Goal: Information Seeking & Learning: Check status

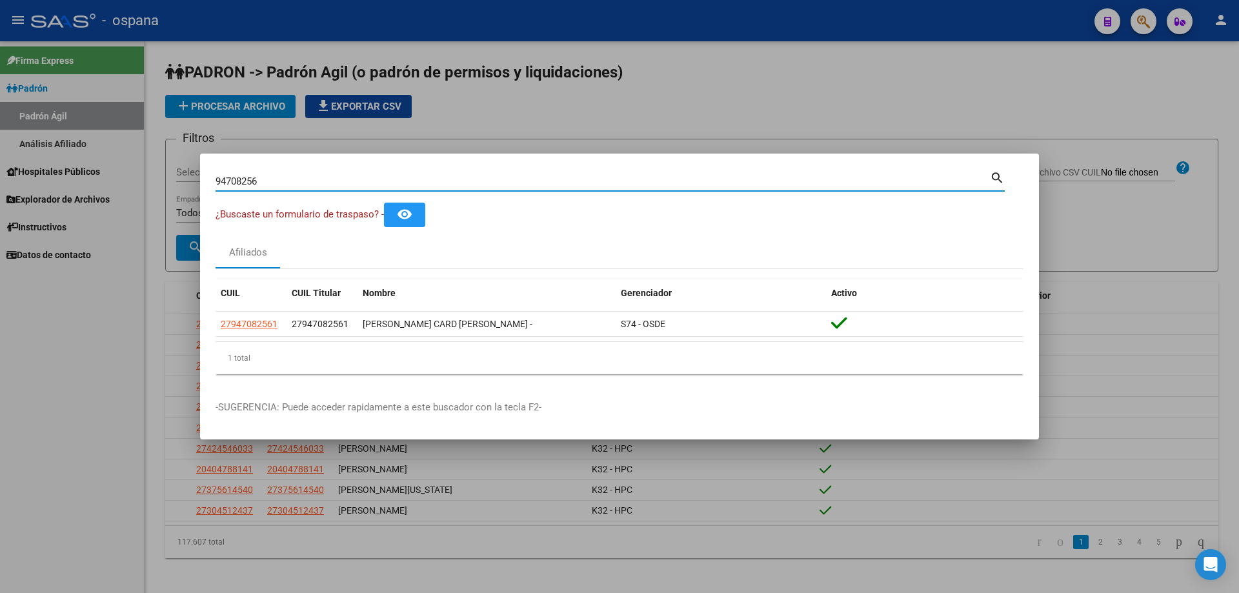
click at [272, 181] on input "94708256" at bounding box center [602, 181] width 774 height 12
click at [270, 181] on input "94708256" at bounding box center [602, 181] width 774 height 12
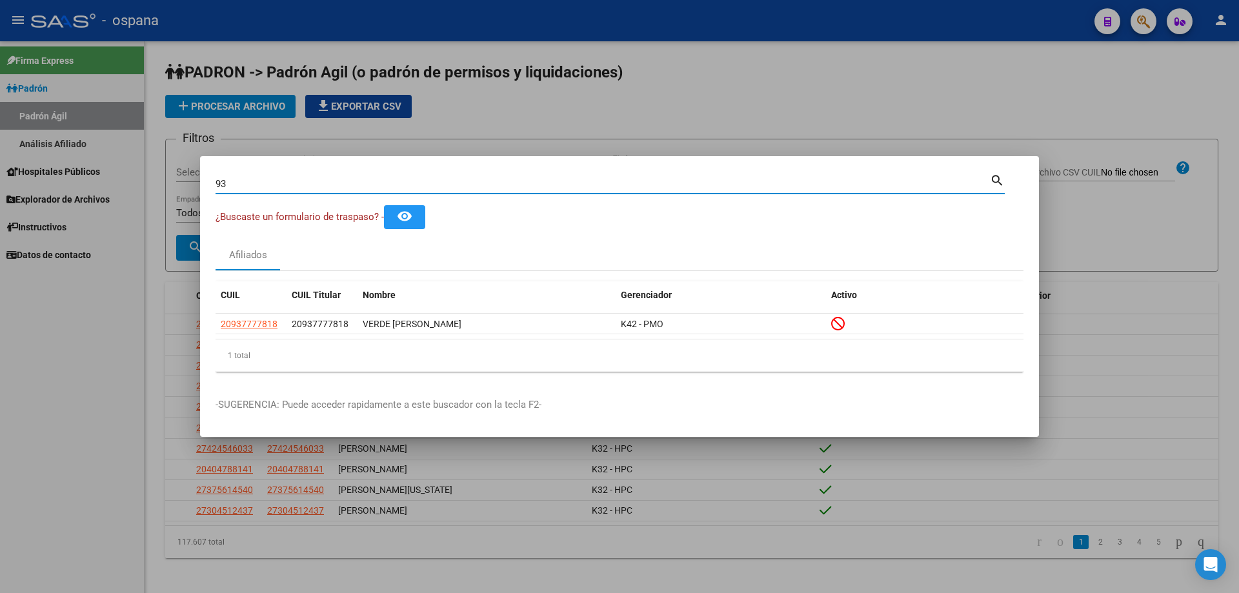
type input "9"
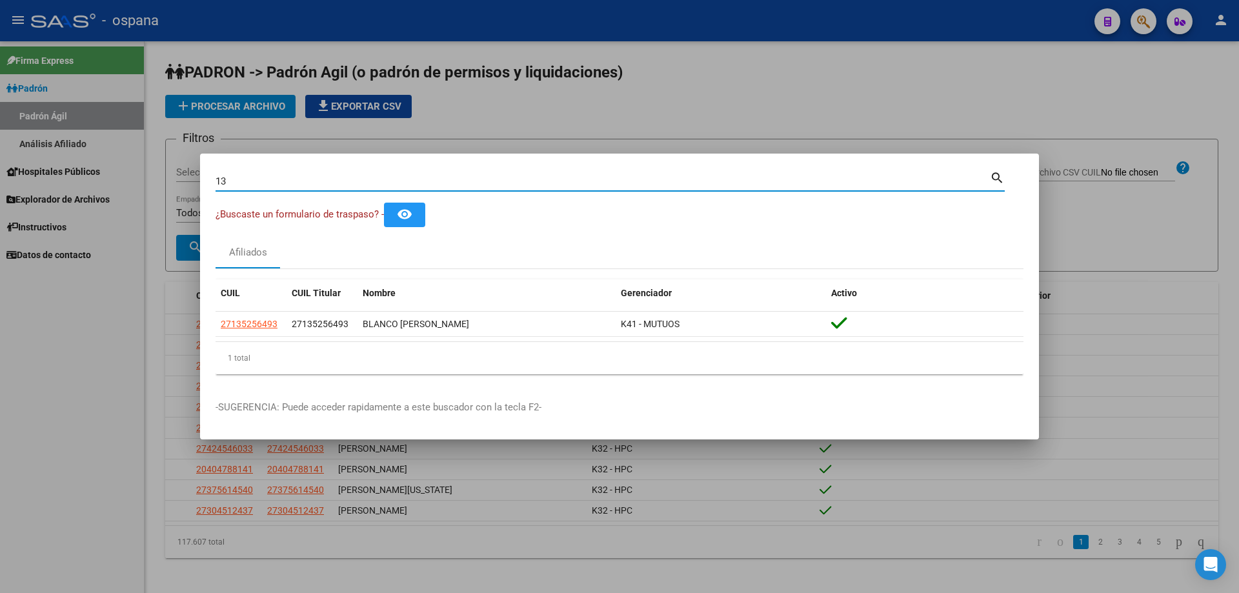
type input "1"
click at [405, 183] on input "30168574" at bounding box center [602, 181] width 774 height 12
click at [305, 183] on input "34691078" at bounding box center [602, 181] width 774 height 12
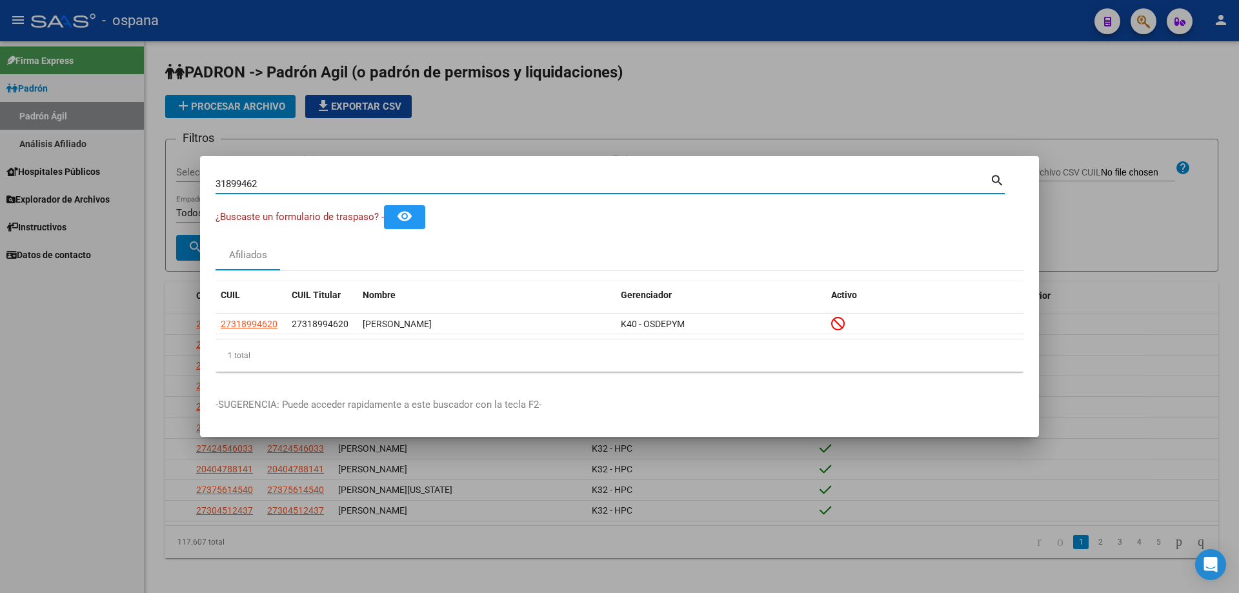
click at [335, 184] on input "31899462" at bounding box center [602, 184] width 774 height 12
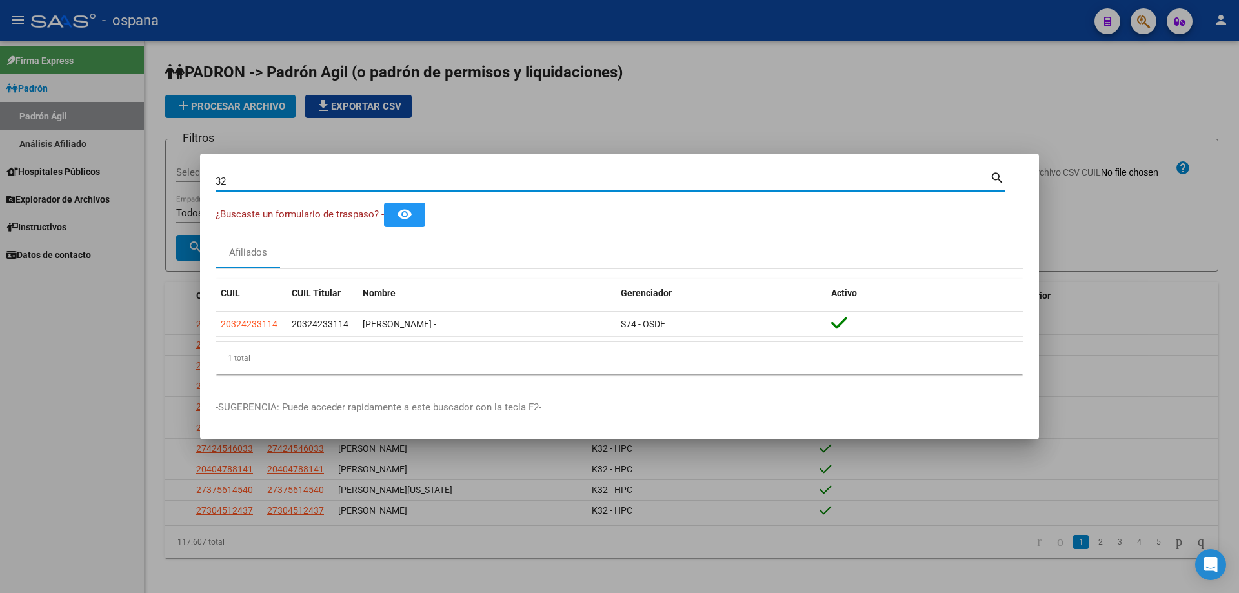
type input "3"
type input "5"
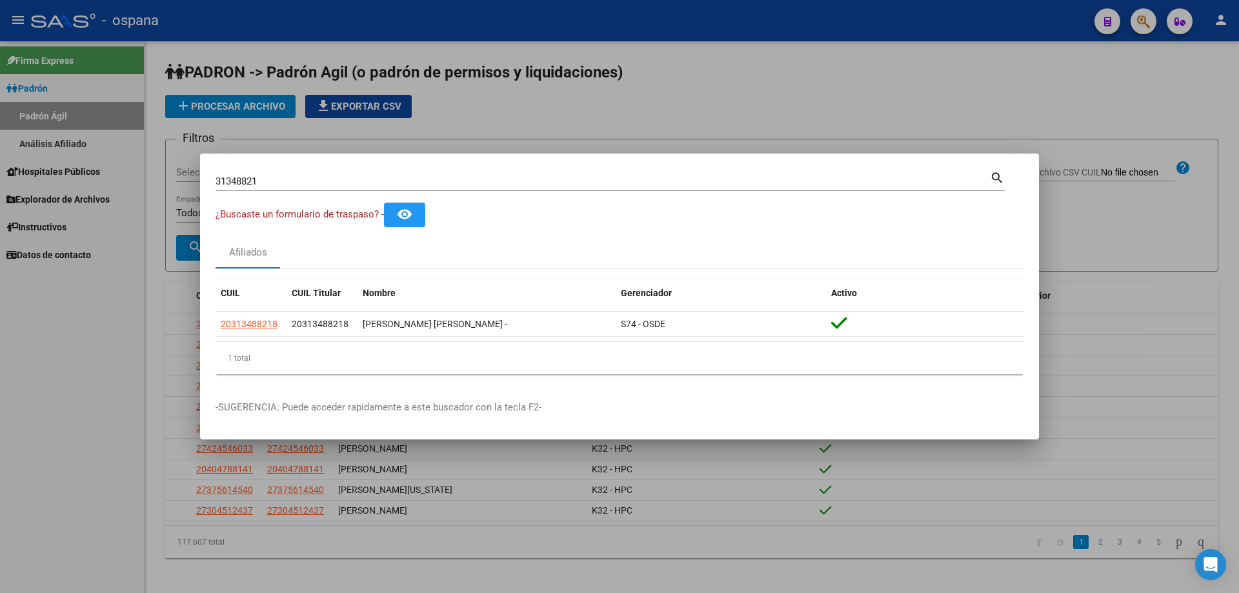
click at [312, 176] on input "31348821" at bounding box center [602, 181] width 774 height 12
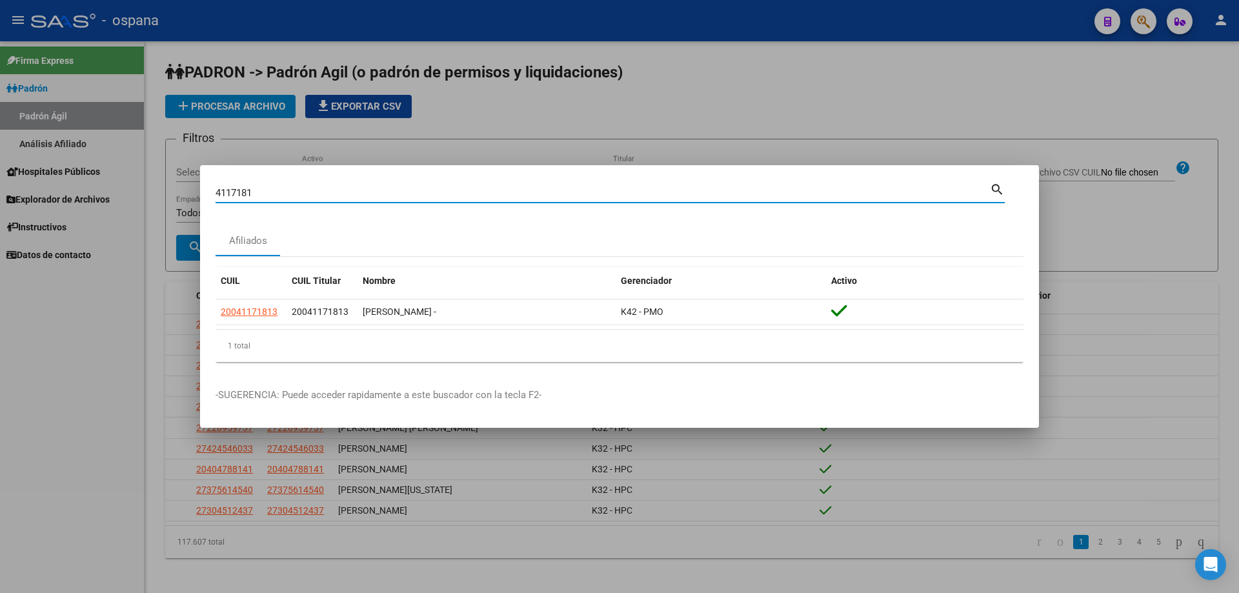
click at [362, 192] on input "4117181" at bounding box center [602, 193] width 774 height 12
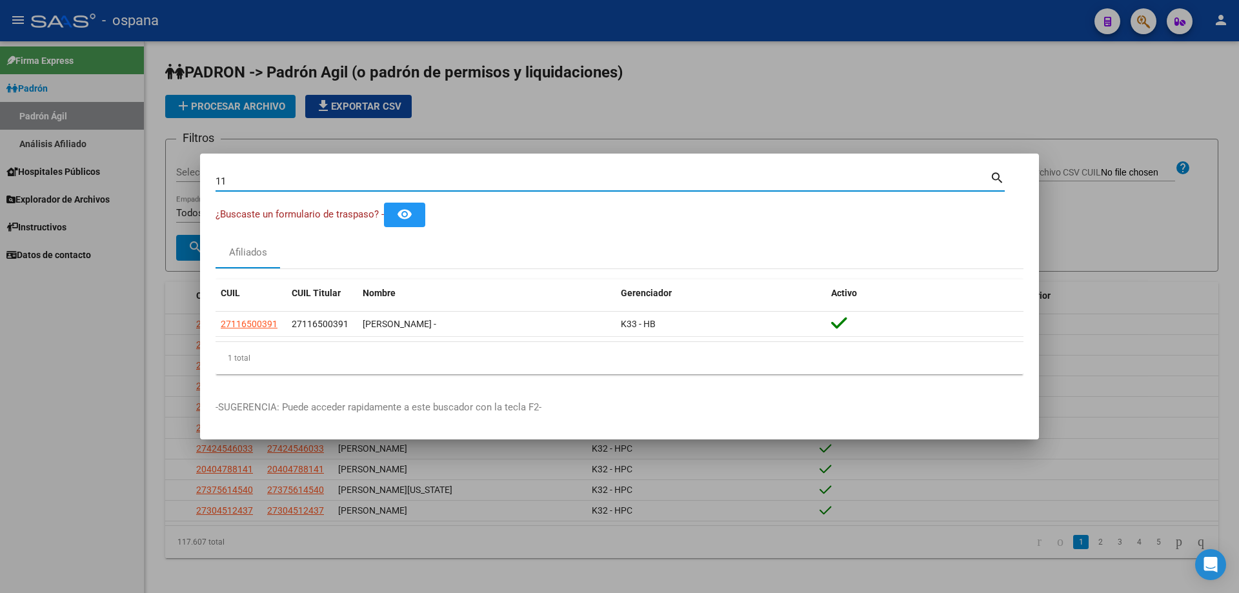
type input "1"
click at [441, 179] on input "29646695" at bounding box center [602, 181] width 774 height 12
click at [441, 182] on input "16914828" at bounding box center [602, 181] width 774 height 12
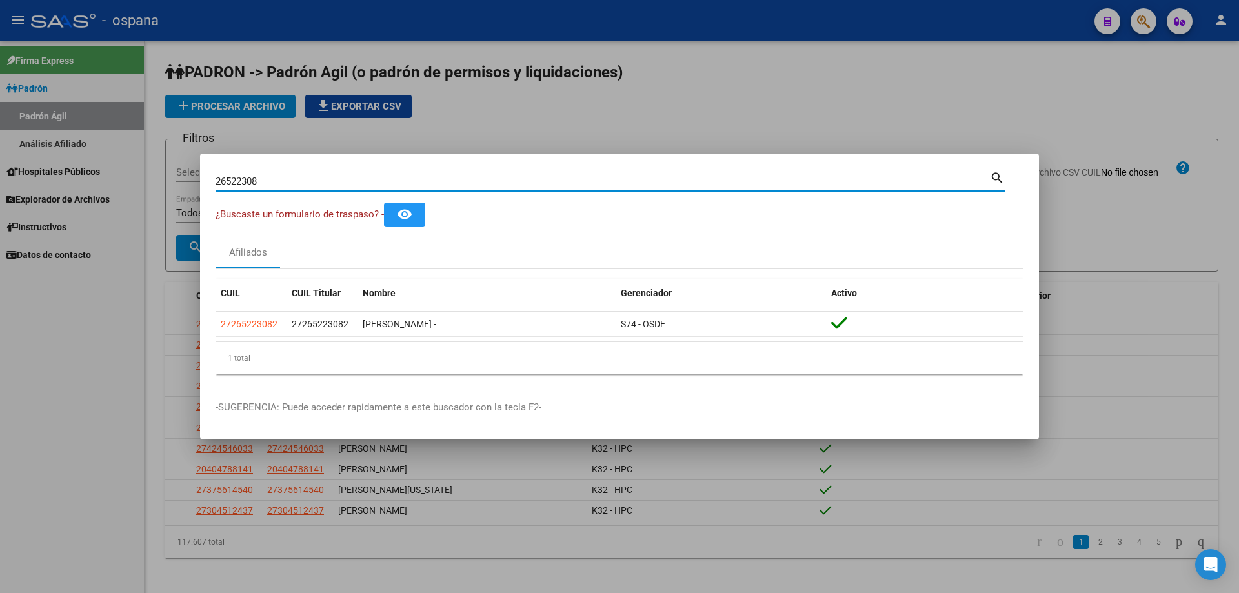
click at [441, 181] on input "26522308" at bounding box center [602, 181] width 774 height 12
click at [441, 179] on input "52412926" at bounding box center [602, 181] width 774 height 12
type input "4"
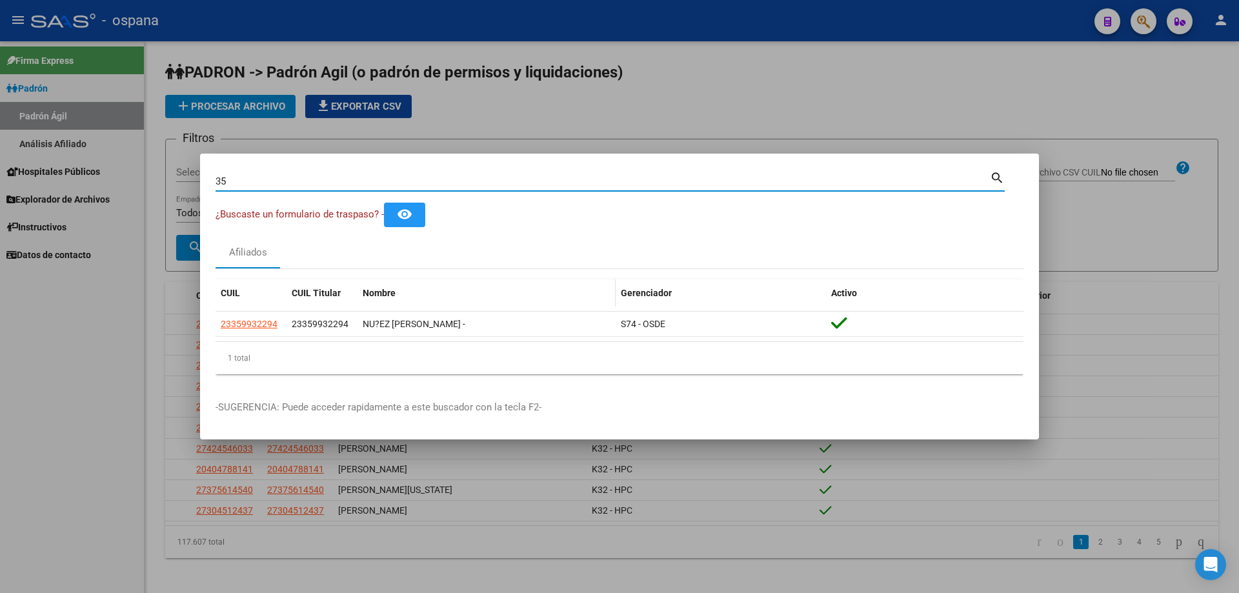
type input "3"
click at [247, 183] on input "32440491" at bounding box center [602, 181] width 774 height 12
click at [289, 175] on input "30064473" at bounding box center [602, 181] width 774 height 12
click at [290, 175] on input "30064473" at bounding box center [602, 181] width 774 height 12
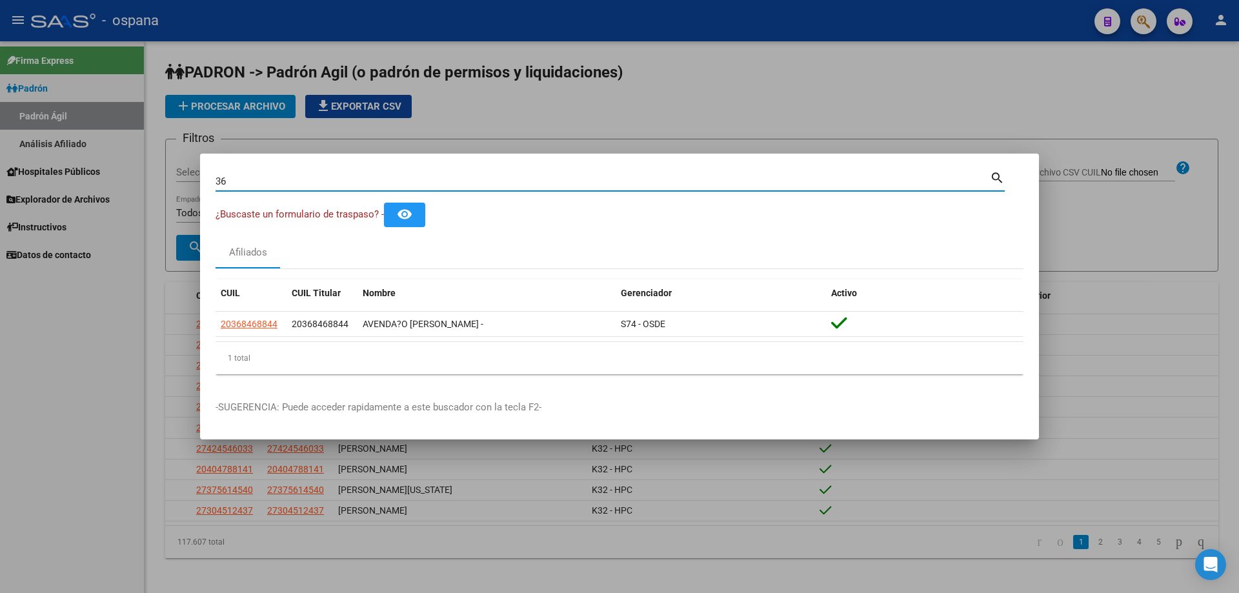
type input "3"
type input "5"
type input "2"
type input "4"
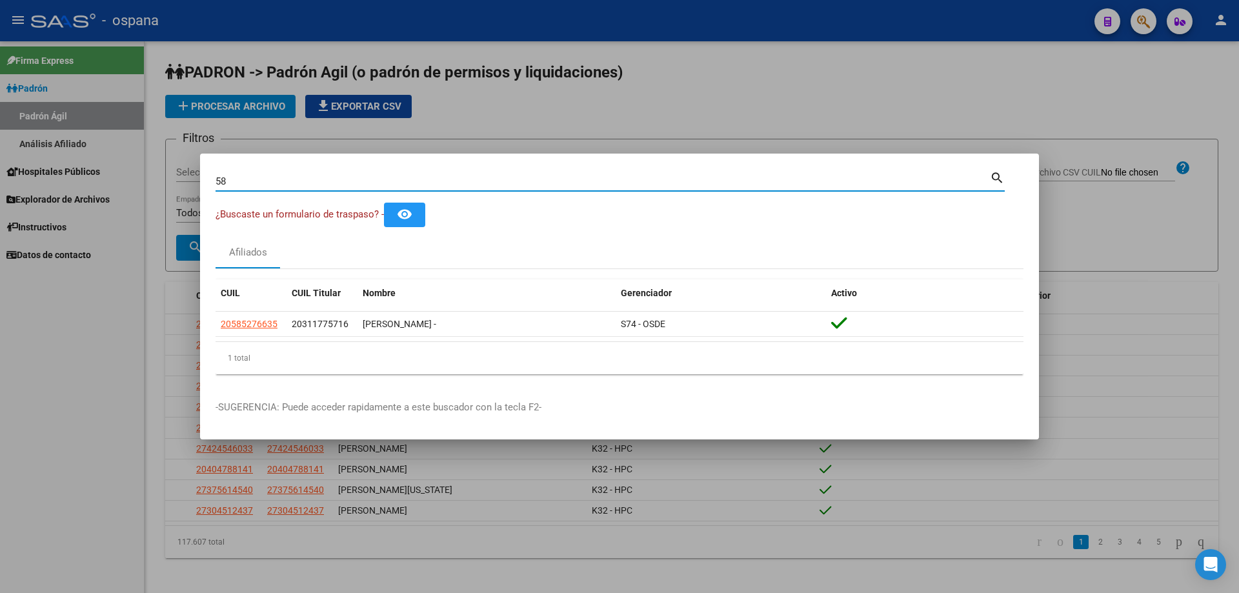
type input "5"
type input "59347562"
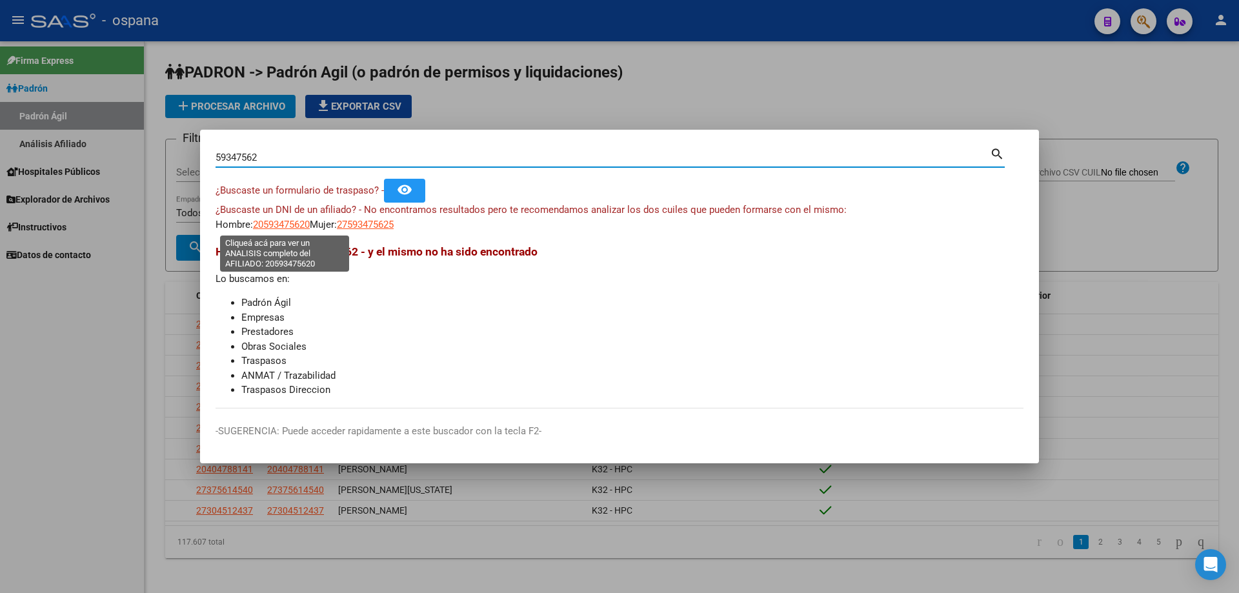
click at [288, 223] on span "20593475620" at bounding box center [281, 225] width 57 height 12
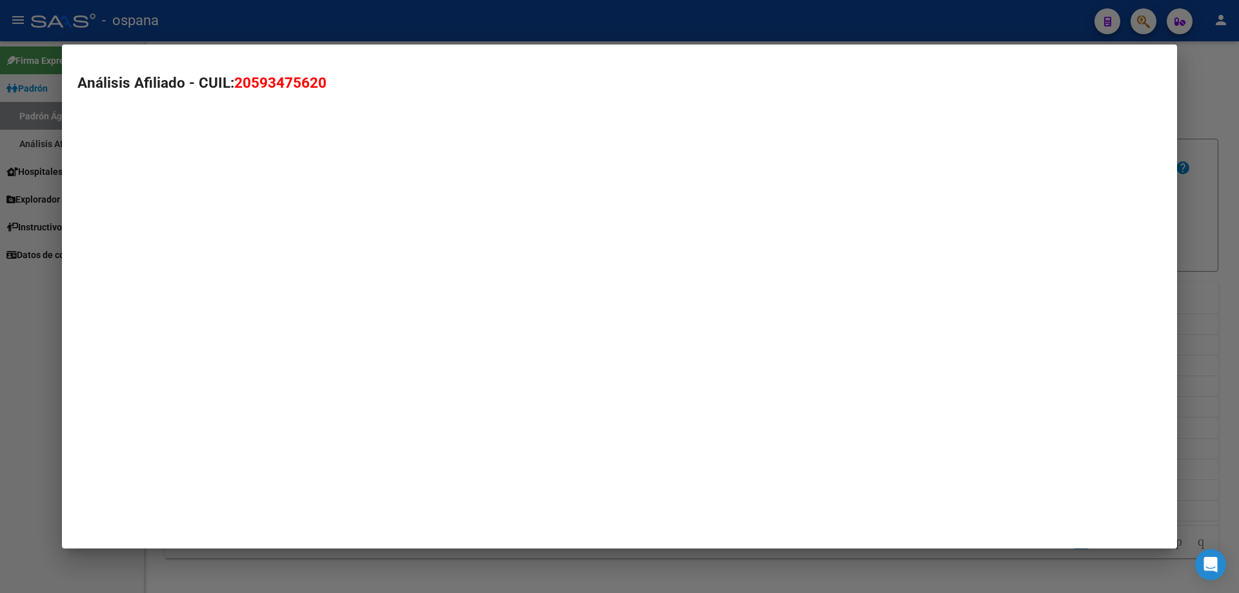
type textarea "20593475620"
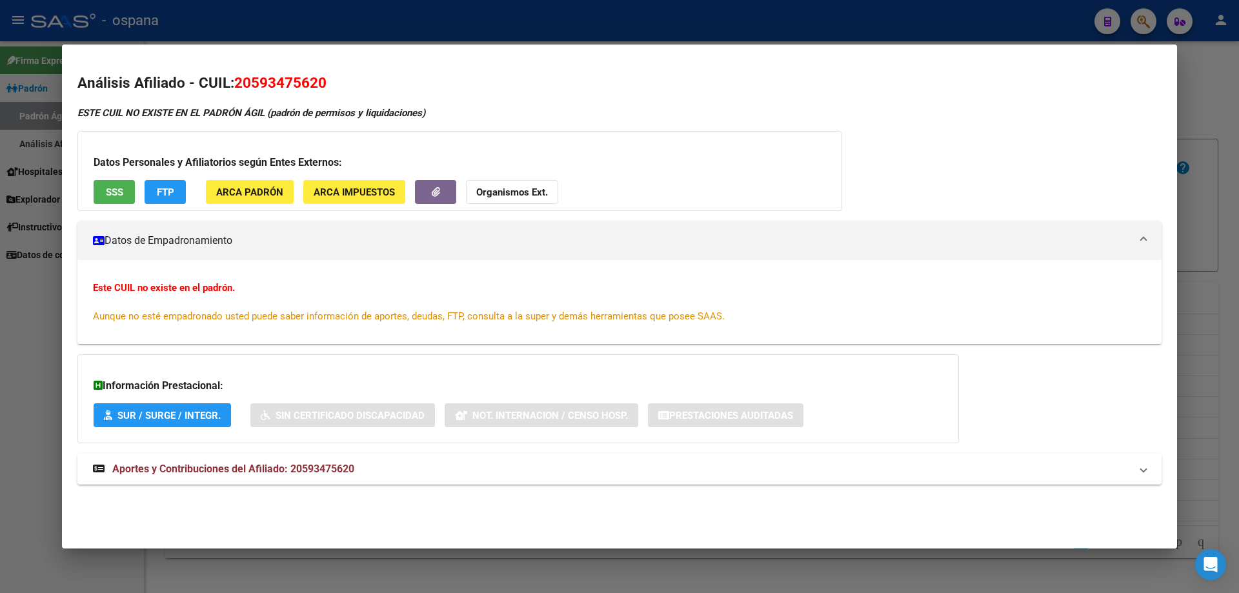
click at [124, 182] on button "SSS" at bounding box center [114, 192] width 41 height 24
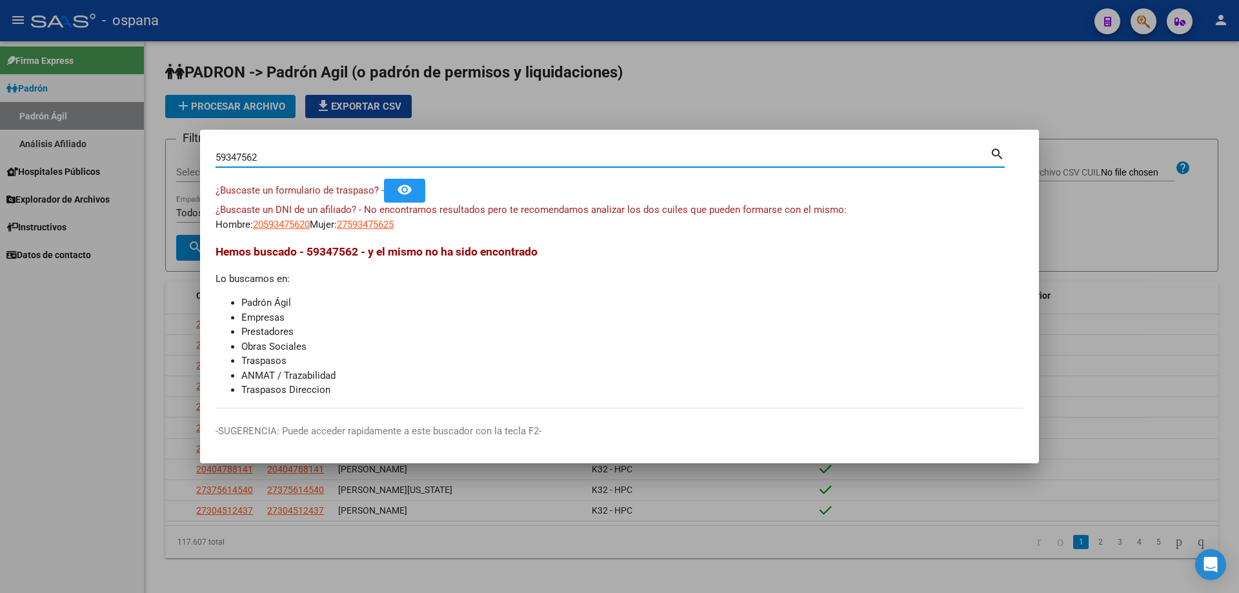
click at [295, 157] on input "59347562" at bounding box center [602, 158] width 774 height 12
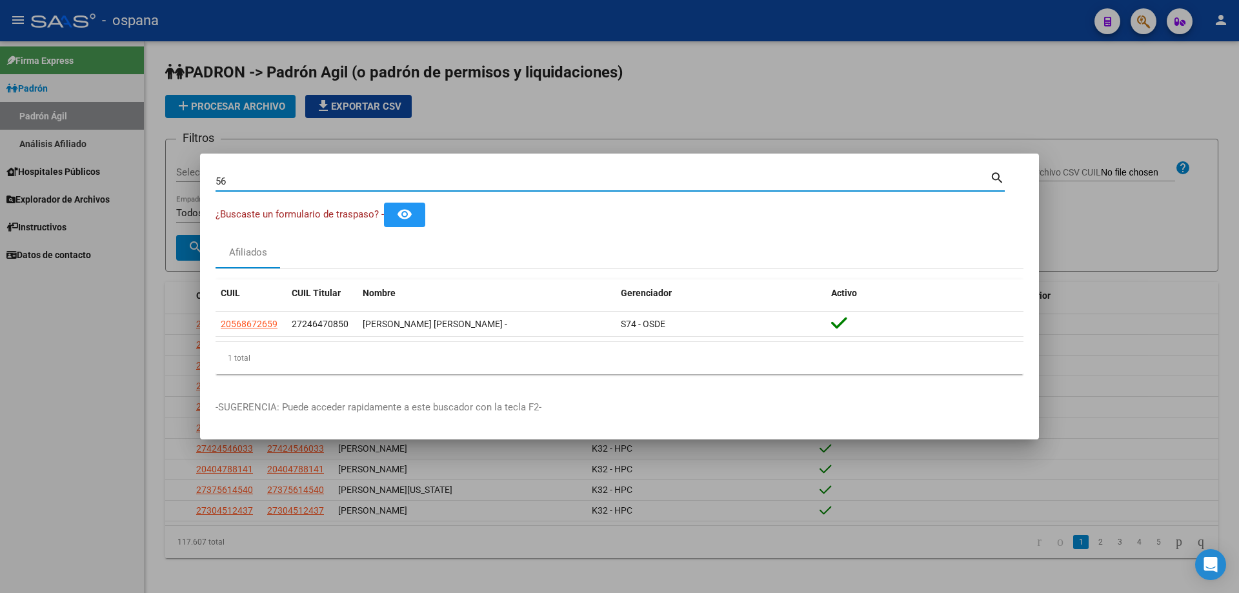
type input "5"
click at [308, 183] on input "25770716" at bounding box center [602, 181] width 774 height 12
type input "5"
type input "4"
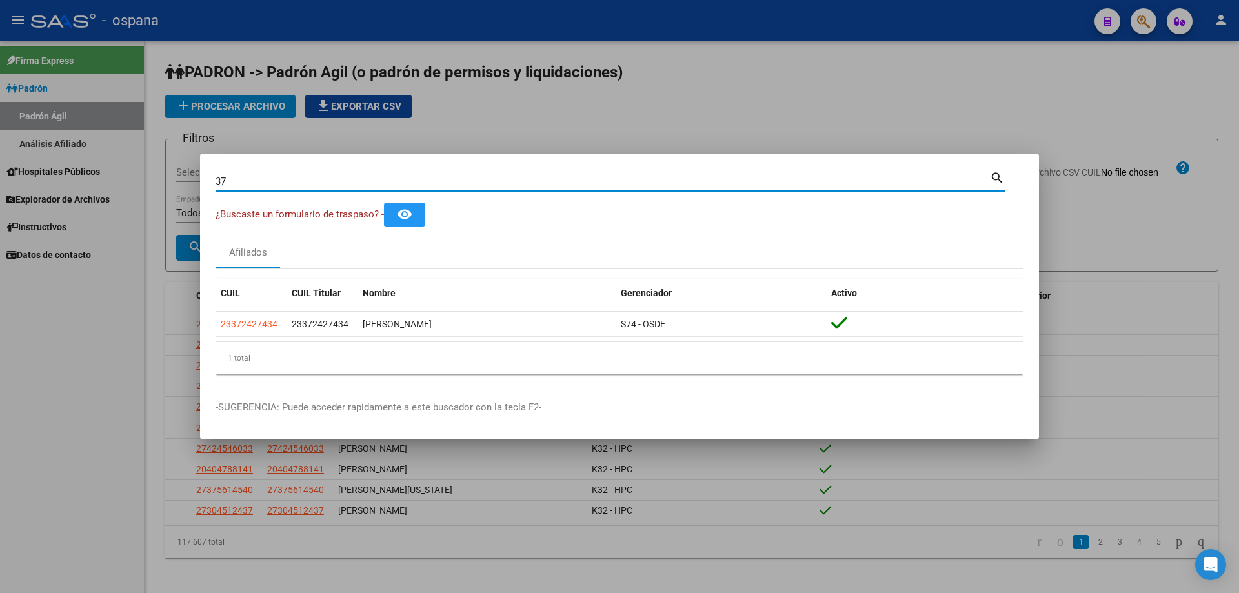
type input "3"
type input "4"
type input "3"
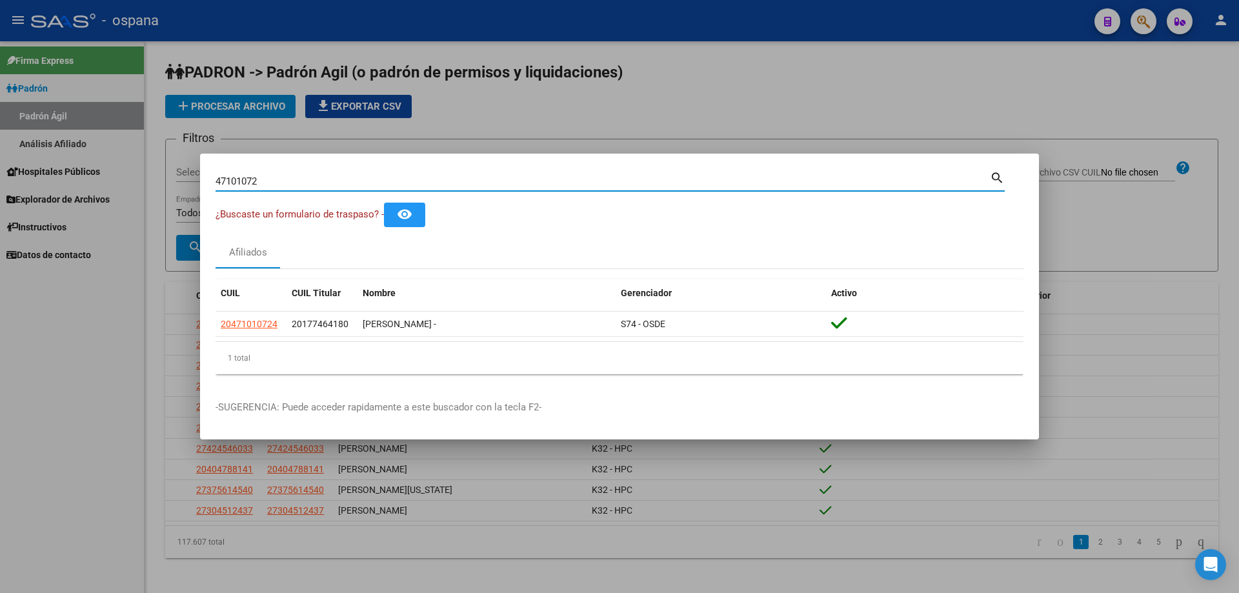
click at [308, 184] on input "47101072" at bounding box center [602, 181] width 774 height 12
click at [308, 183] on input "47101072" at bounding box center [602, 181] width 774 height 12
click at [307, 181] on input "47101072" at bounding box center [602, 181] width 774 height 12
type input "3"
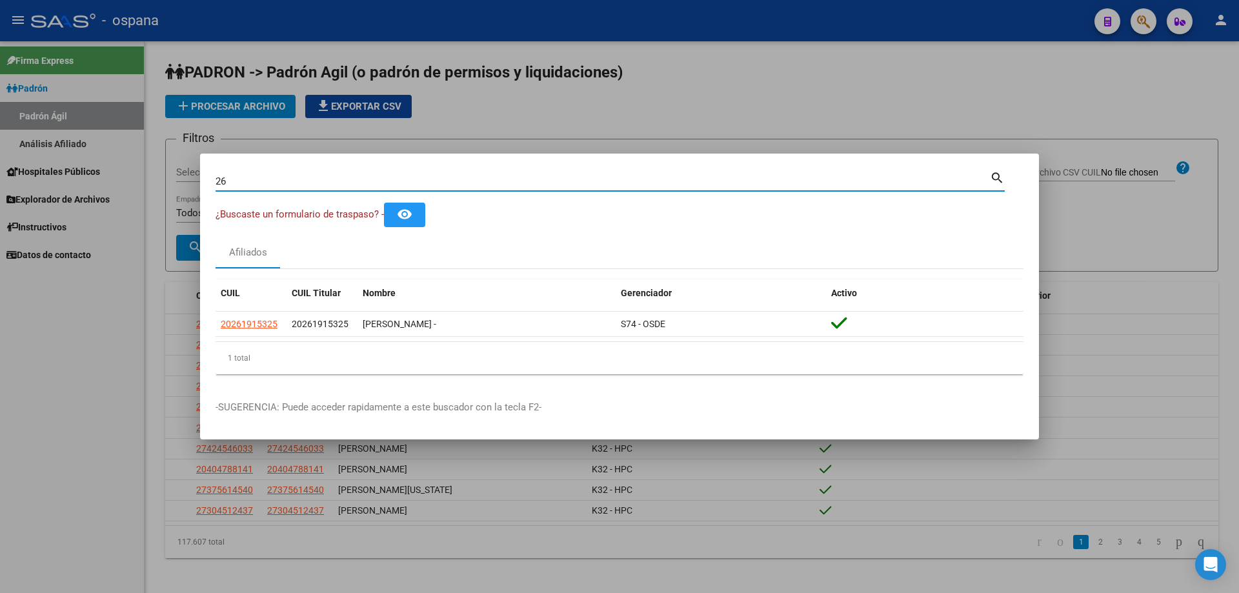
type input "2"
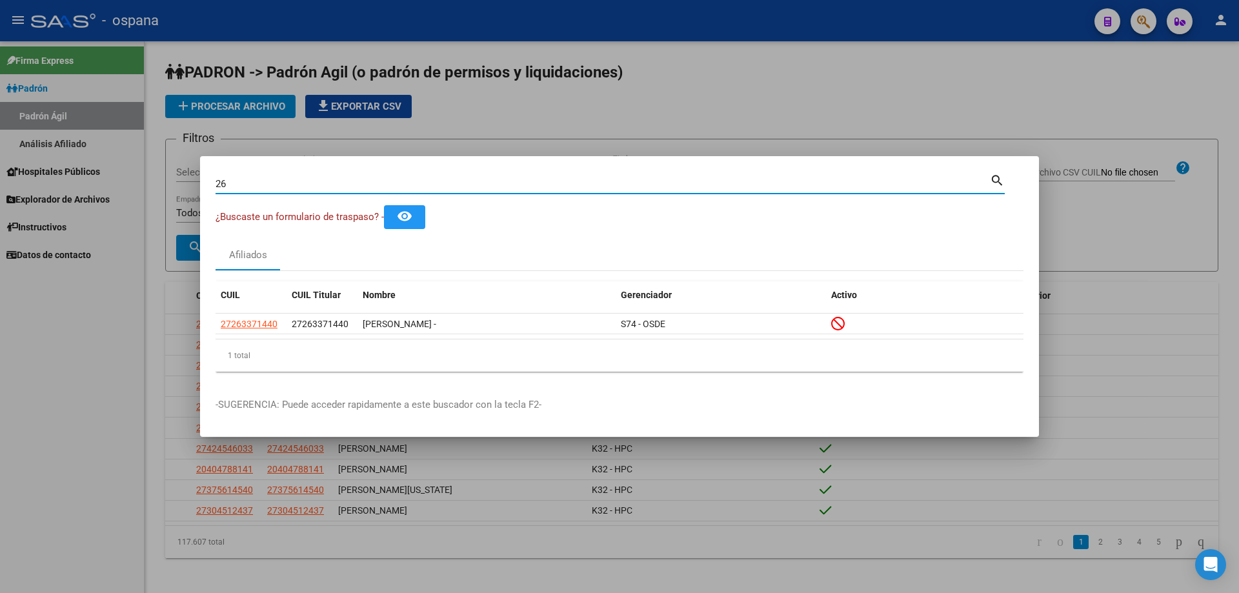
type input "2"
click at [428, 179] on input "Buscar (apellido, dni, [PERSON_NAME], [PERSON_NAME], cuit, obra social)" at bounding box center [602, 184] width 774 height 12
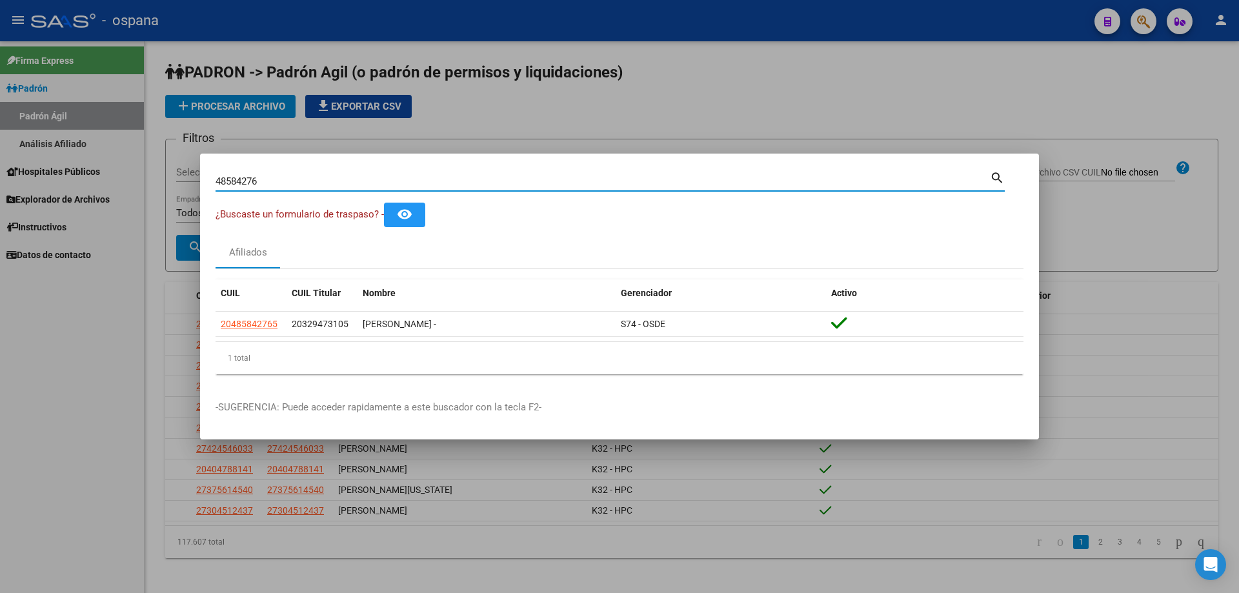
click at [348, 183] on input "48584276" at bounding box center [602, 181] width 774 height 12
type input "2"
click at [498, 185] on input "28379964" at bounding box center [602, 181] width 774 height 12
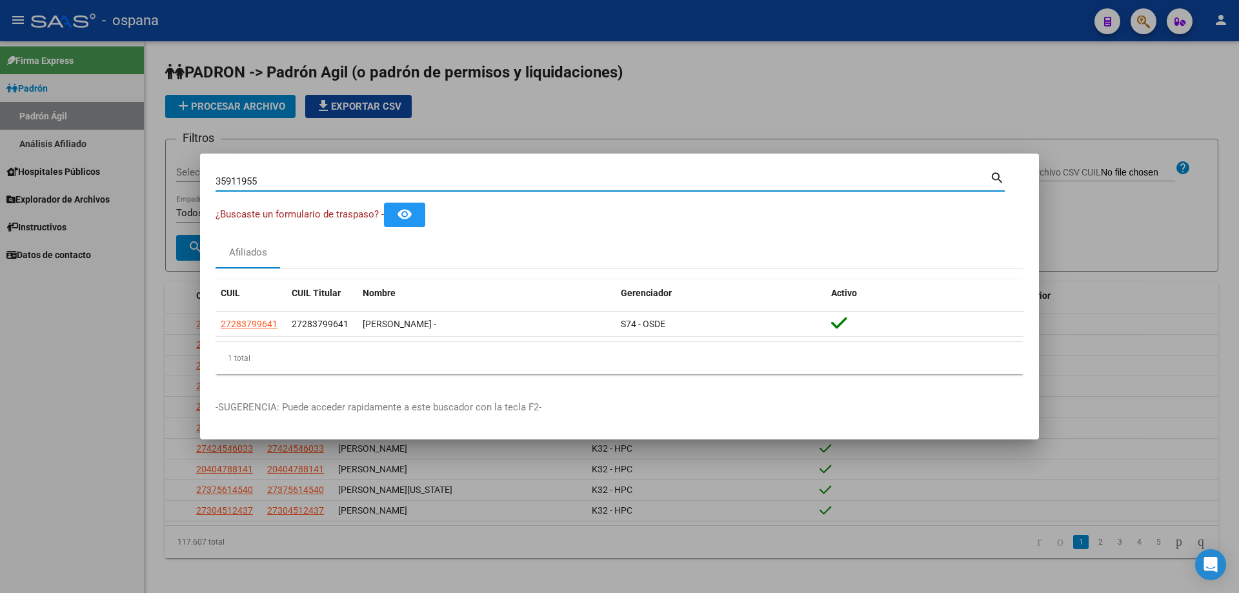
type input "35911955"
